Goal: Task Accomplishment & Management: Manage account settings

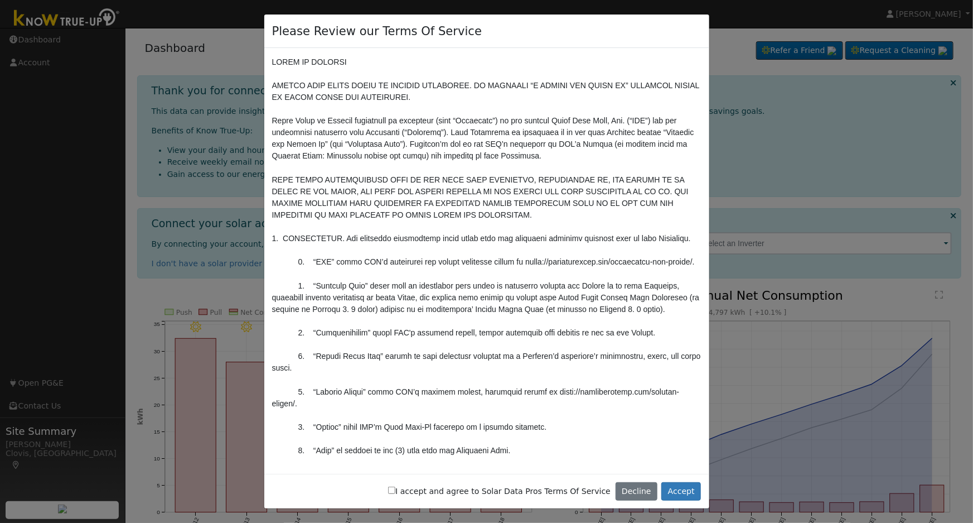
click at [395, 491] on input "I accept and agree to Solar Data Pros Terms Of Service" at bounding box center [391, 489] width 7 height 7
checkbox input "true"
click at [671, 496] on button "Accept" at bounding box center [681, 491] width 40 height 19
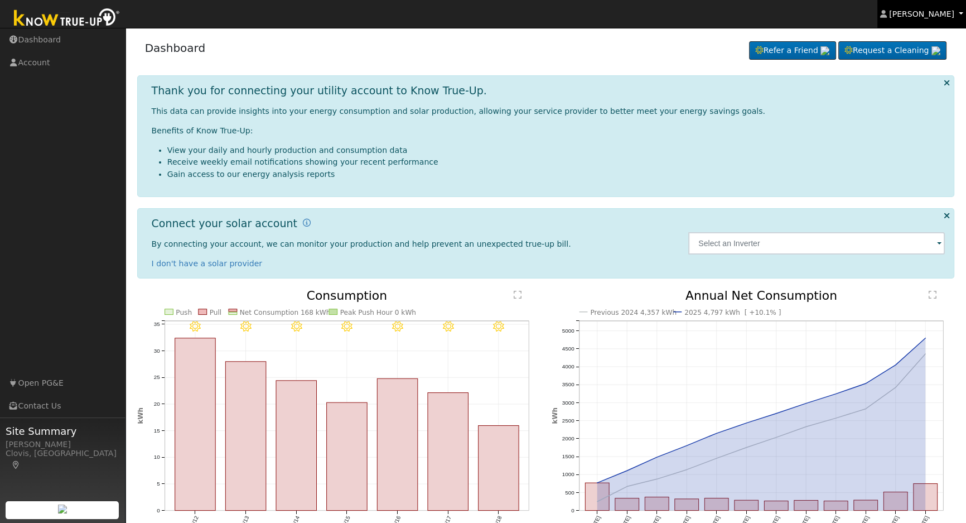
click at [941, 11] on span "Fayad Almasri" at bounding box center [921, 13] width 65 height 9
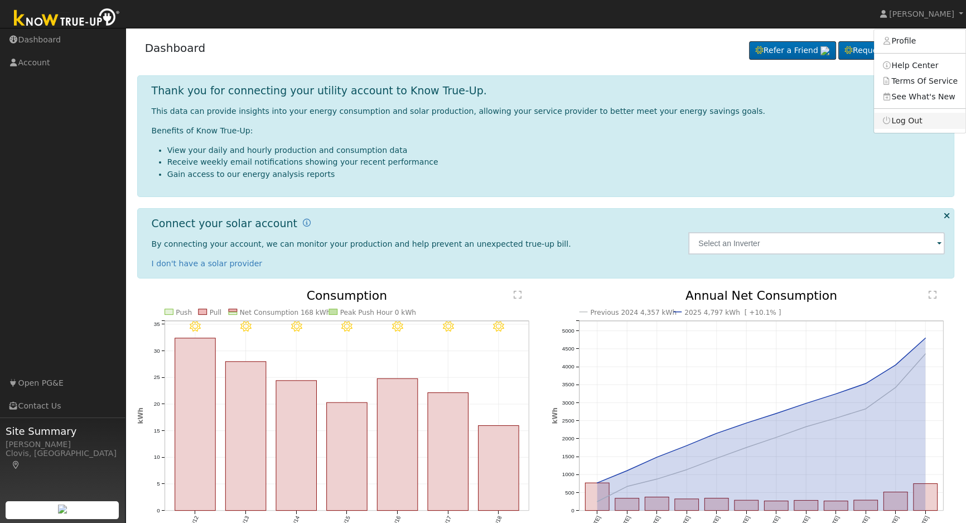
click at [925, 122] on link "Log Out" at bounding box center [919, 121] width 91 height 16
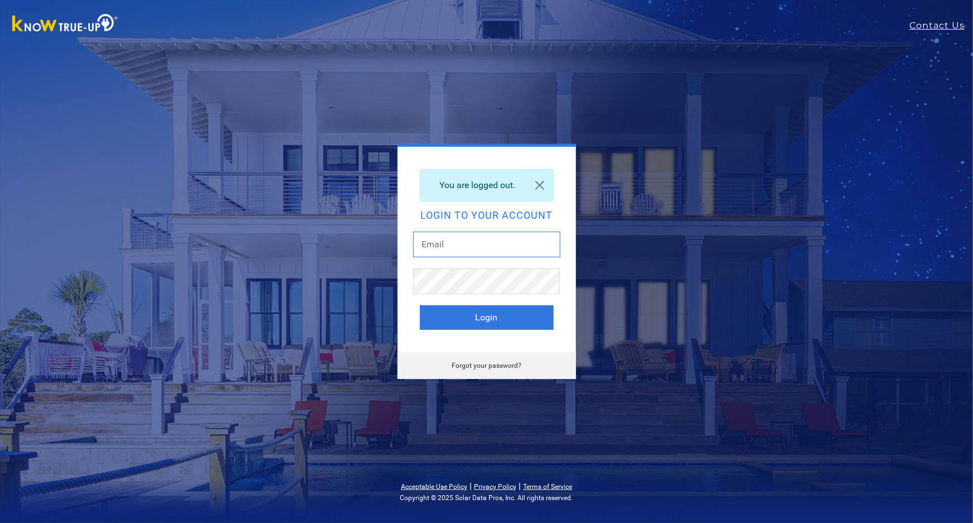
click at [512, 248] on input "text" at bounding box center [486, 244] width 147 height 26
type input "[EMAIL_ADDRESS][DOMAIN_NAME]"
click at [510, 313] on button "Login" at bounding box center [487, 317] width 134 height 25
